Goal: Information Seeking & Learning: Find specific fact

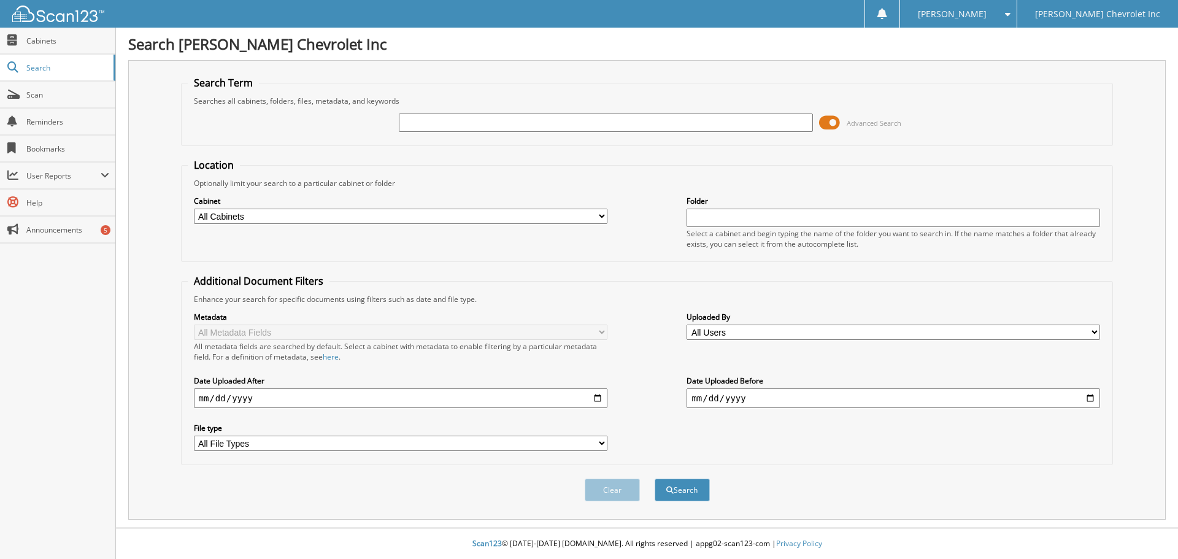
click at [498, 113] on div at bounding box center [606, 122] width 414 height 21
click at [499, 114] on input "text" at bounding box center [606, 123] width 414 height 18
paste input "U3659A"
type input "U3659A"
click at [655, 479] on button "Search" at bounding box center [682, 490] width 55 height 23
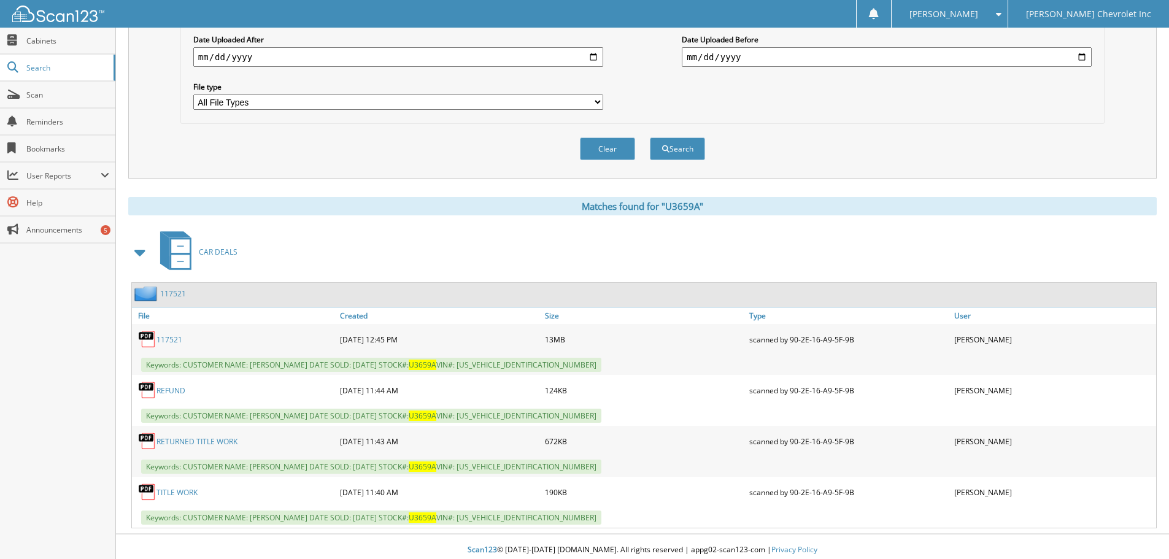
scroll to position [348, 0]
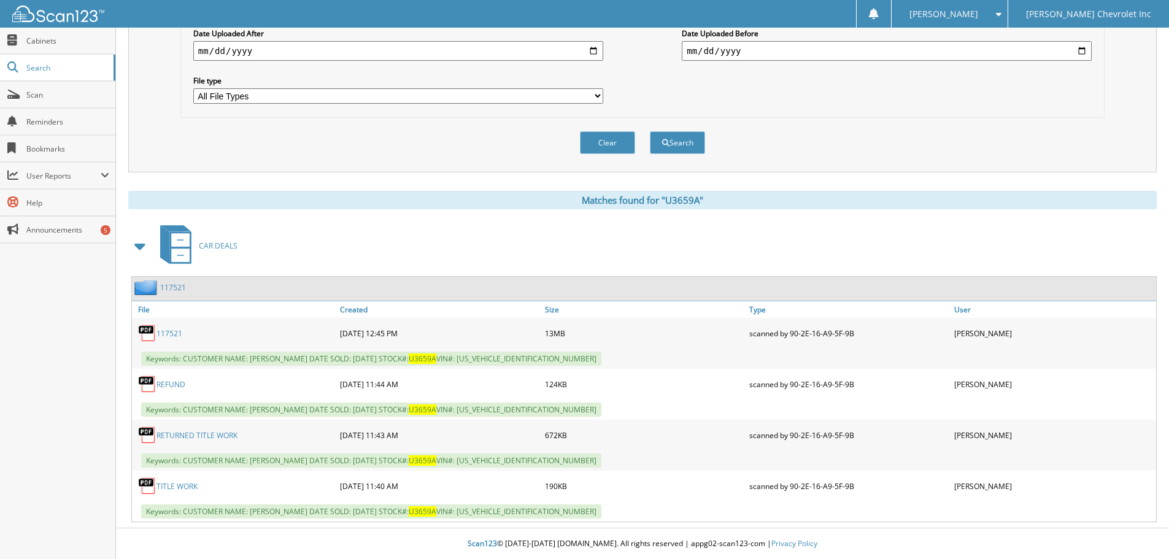
click at [175, 491] on link "TITLE WORK" at bounding box center [176, 486] width 41 height 10
click at [180, 483] on link "TITLE WORK" at bounding box center [176, 486] width 41 height 10
click at [192, 434] on link "RETURNED TITLE WORK" at bounding box center [196, 435] width 81 height 10
